Goal: Information Seeking & Learning: Learn about a topic

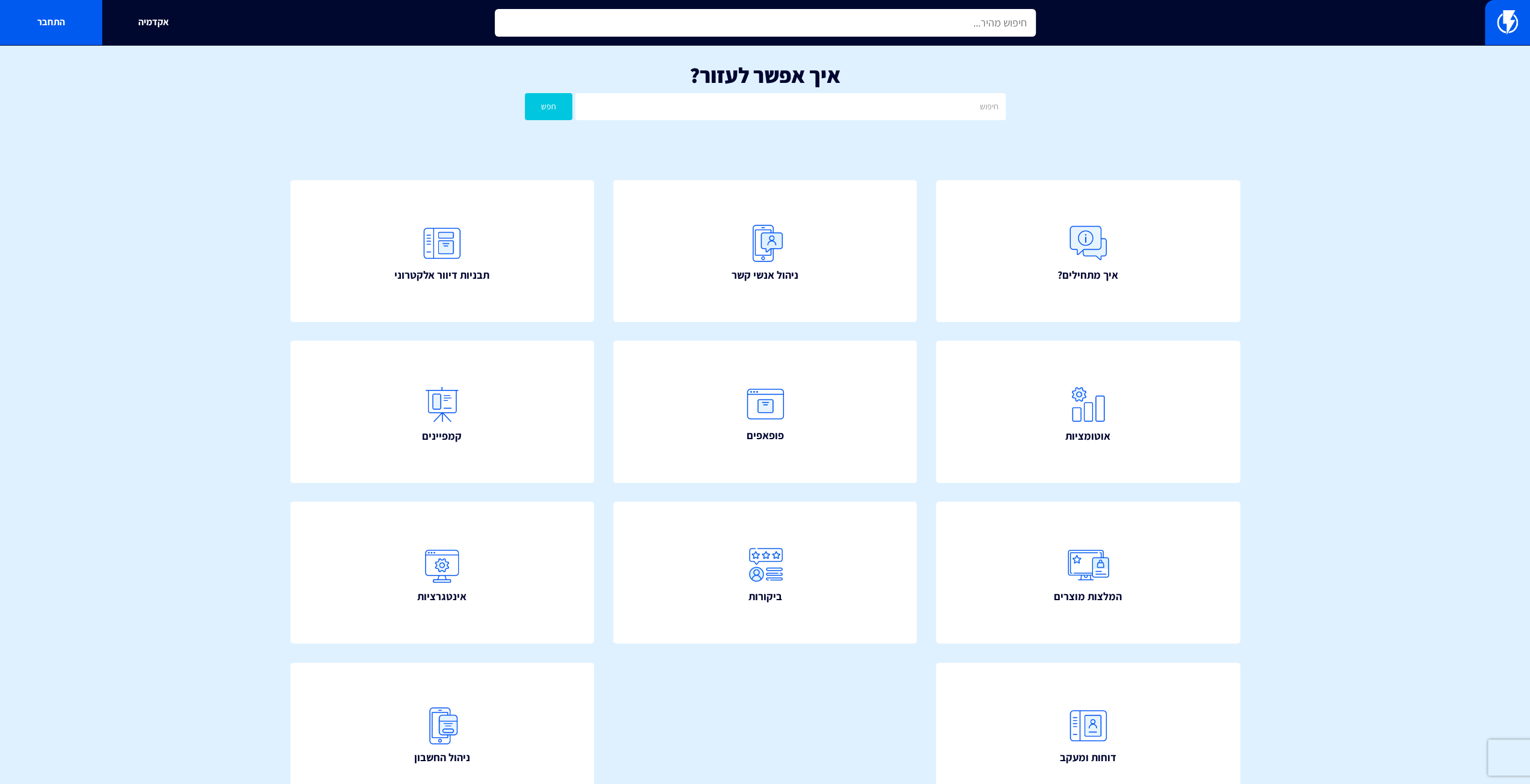
click at [713, 33] on input "text" at bounding box center [765, 23] width 541 height 28
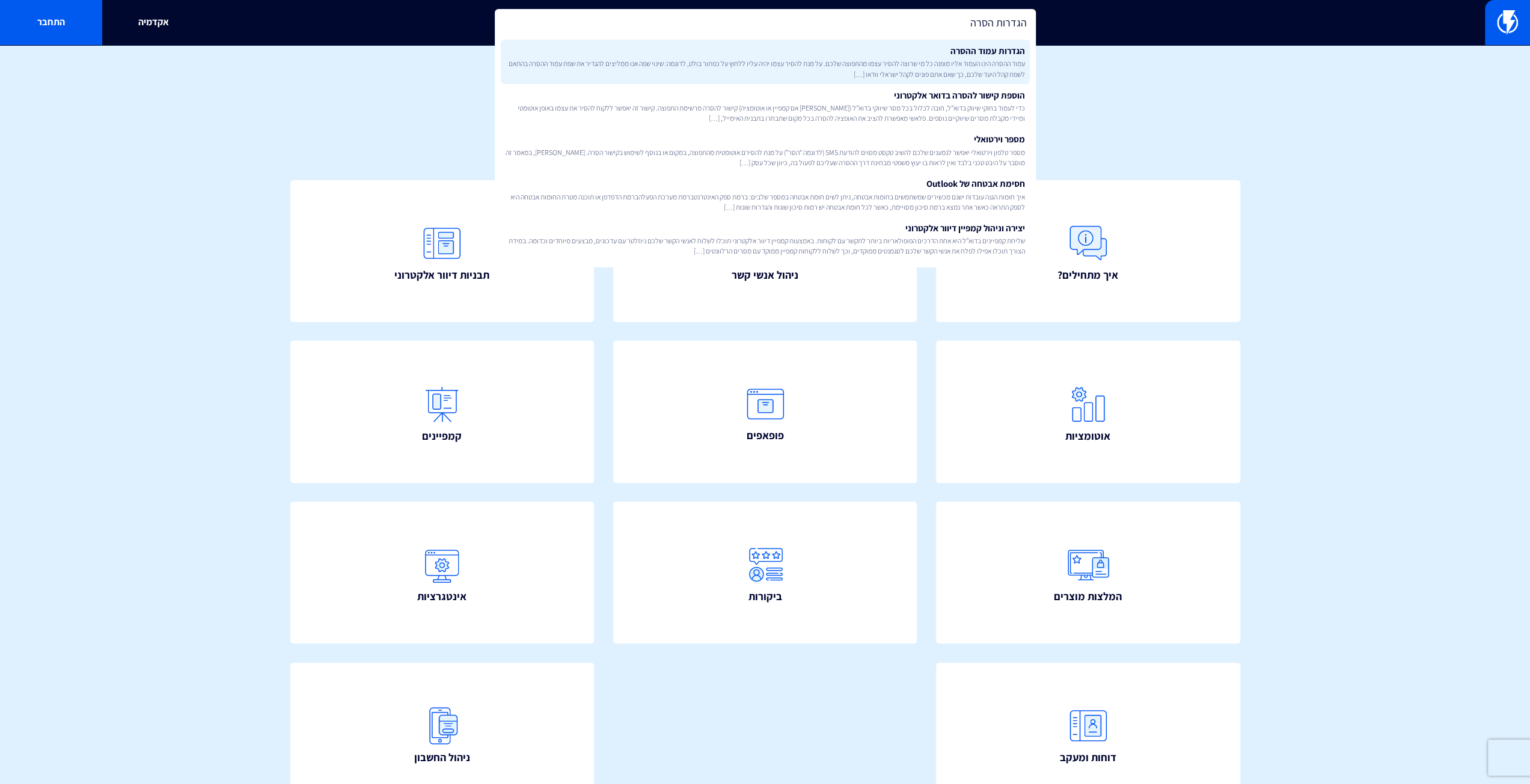
type input "הגדרות הסרה"
click at [736, 65] on span "עמוד ההסרה הינו העמוד אליו מופנה כל מי שרוצה להסיר עצמו מהתפוצה שלכם. על מנת לה…" at bounding box center [765, 69] width 519 height 21
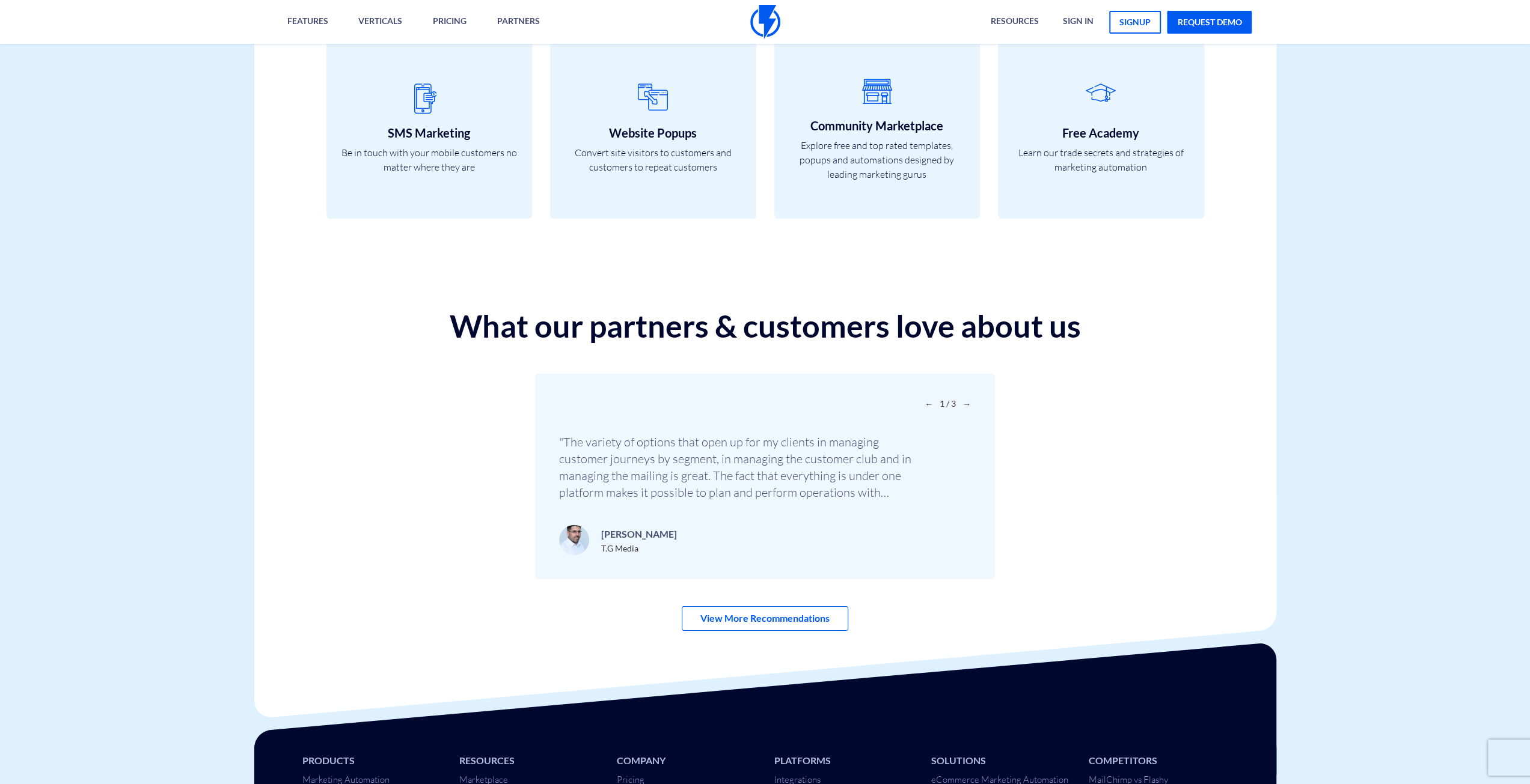
scroll to position [4019, 0]
